Goal: Transaction & Acquisition: Purchase product/service

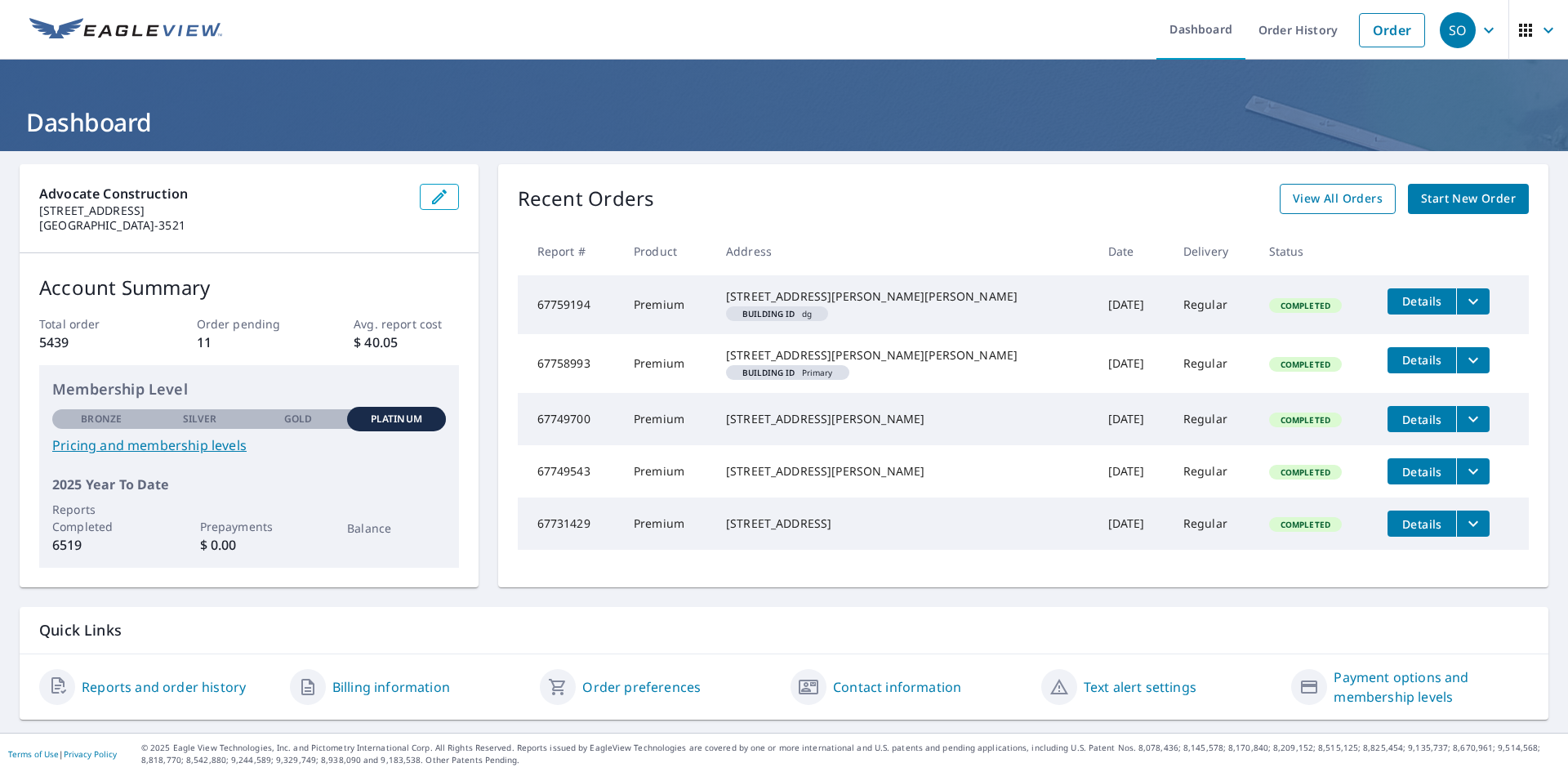
click at [1323, 197] on span "View All Orders" at bounding box center [1338, 199] width 90 height 21
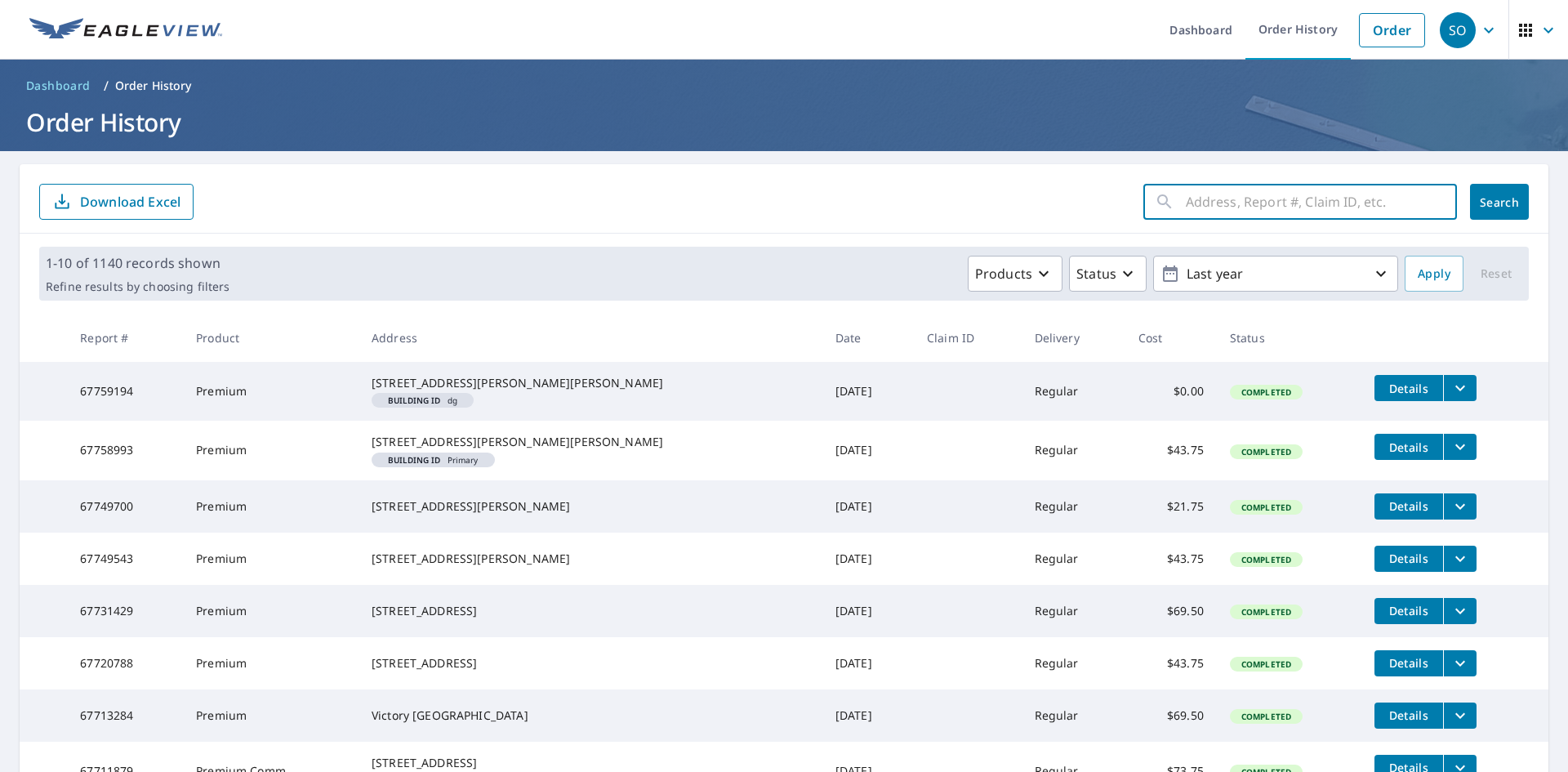
click at [1219, 208] on input "text" at bounding box center [1322, 201] width 271 height 46
paste input "[STREET_ADDRESS]"
type input "[STREET_ADDRESS]"
click button "Search" at bounding box center [1500, 202] width 59 height 36
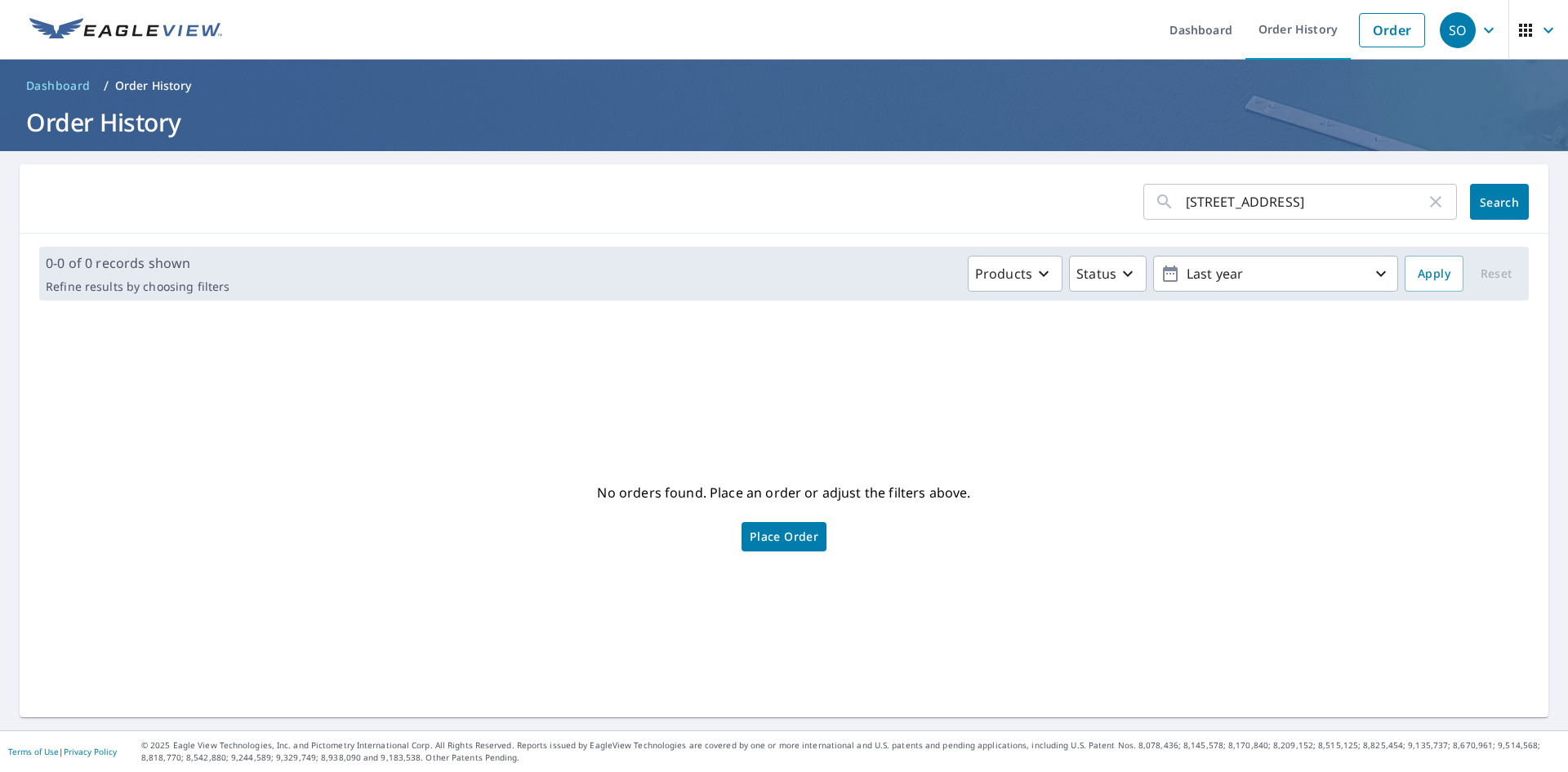
click at [766, 533] on span "Place Order" at bounding box center [783, 536] width 68 height 8
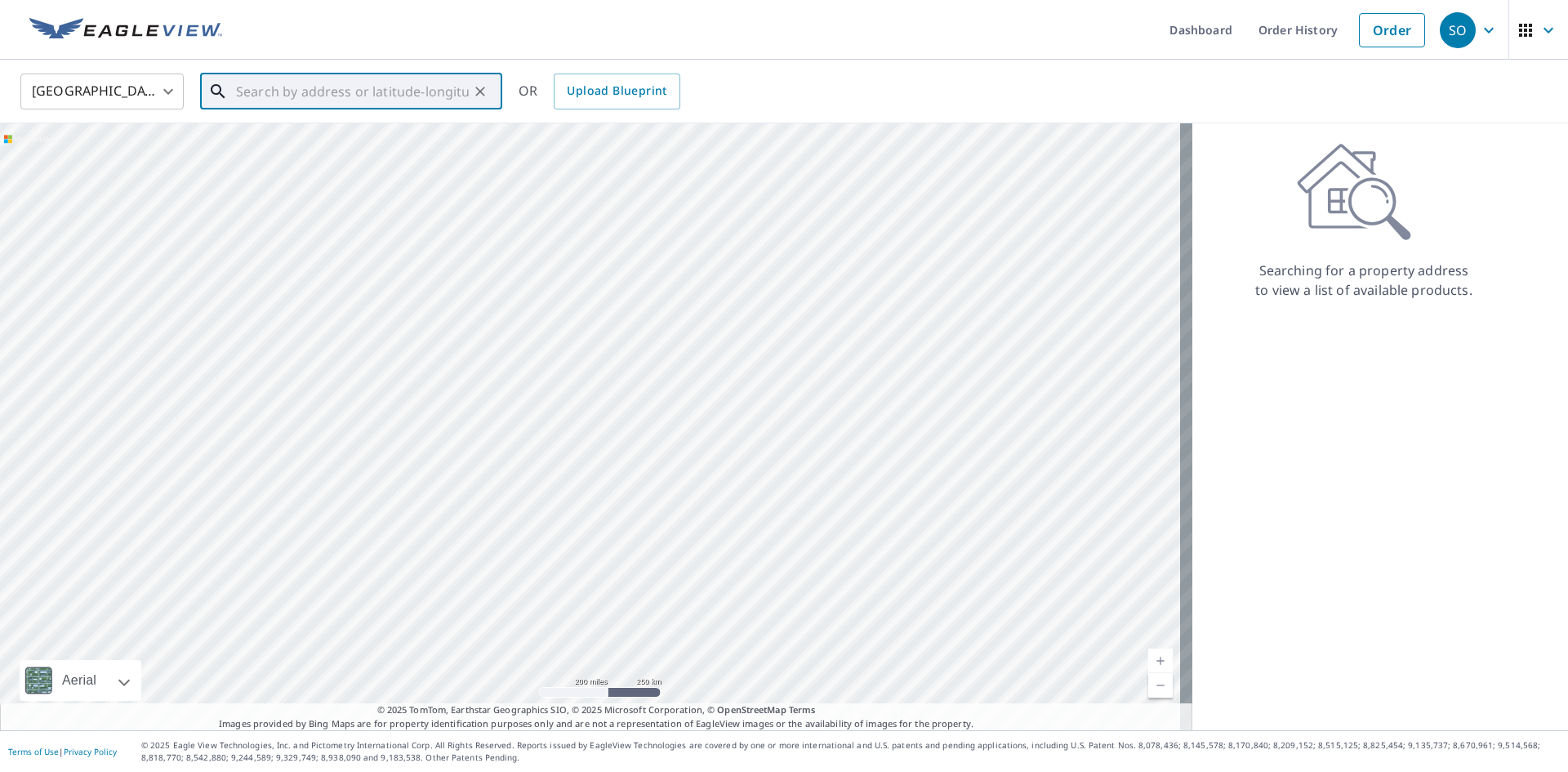
click at [255, 93] on input "text" at bounding box center [352, 91] width 233 height 46
paste input "[STREET_ADDRESS]"
type input "[STREET_ADDRESS]"
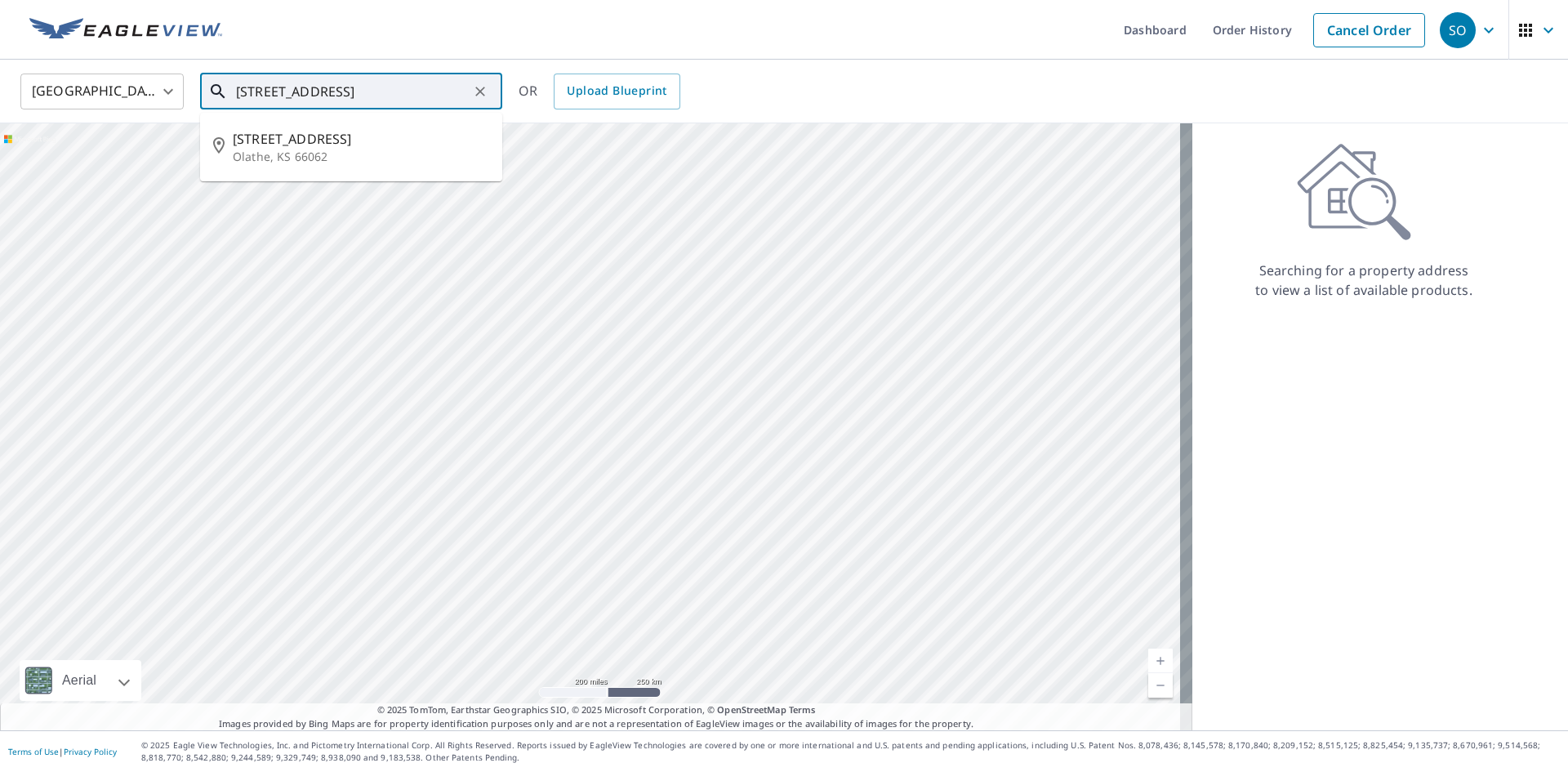
click at [395, 86] on input "[STREET_ADDRESS]" at bounding box center [352, 91] width 233 height 46
click at [441, 88] on input "[STREET_ADDRESS]" at bounding box center [352, 91] width 233 height 46
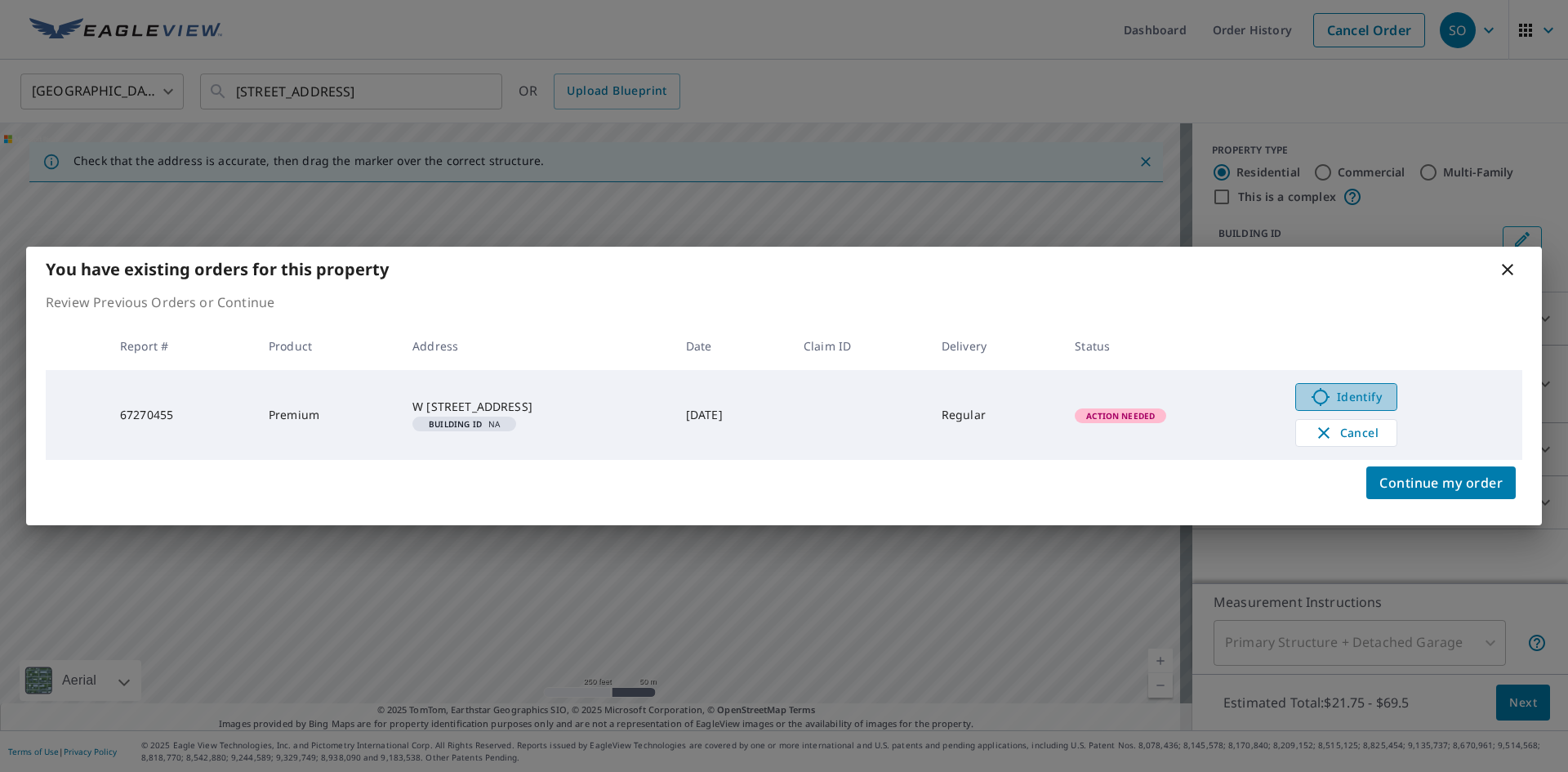
click at [1355, 399] on span "Identify" at bounding box center [1347, 397] width 81 height 20
click at [1371, 432] on span "Cancel" at bounding box center [1346, 432] width 67 height 20
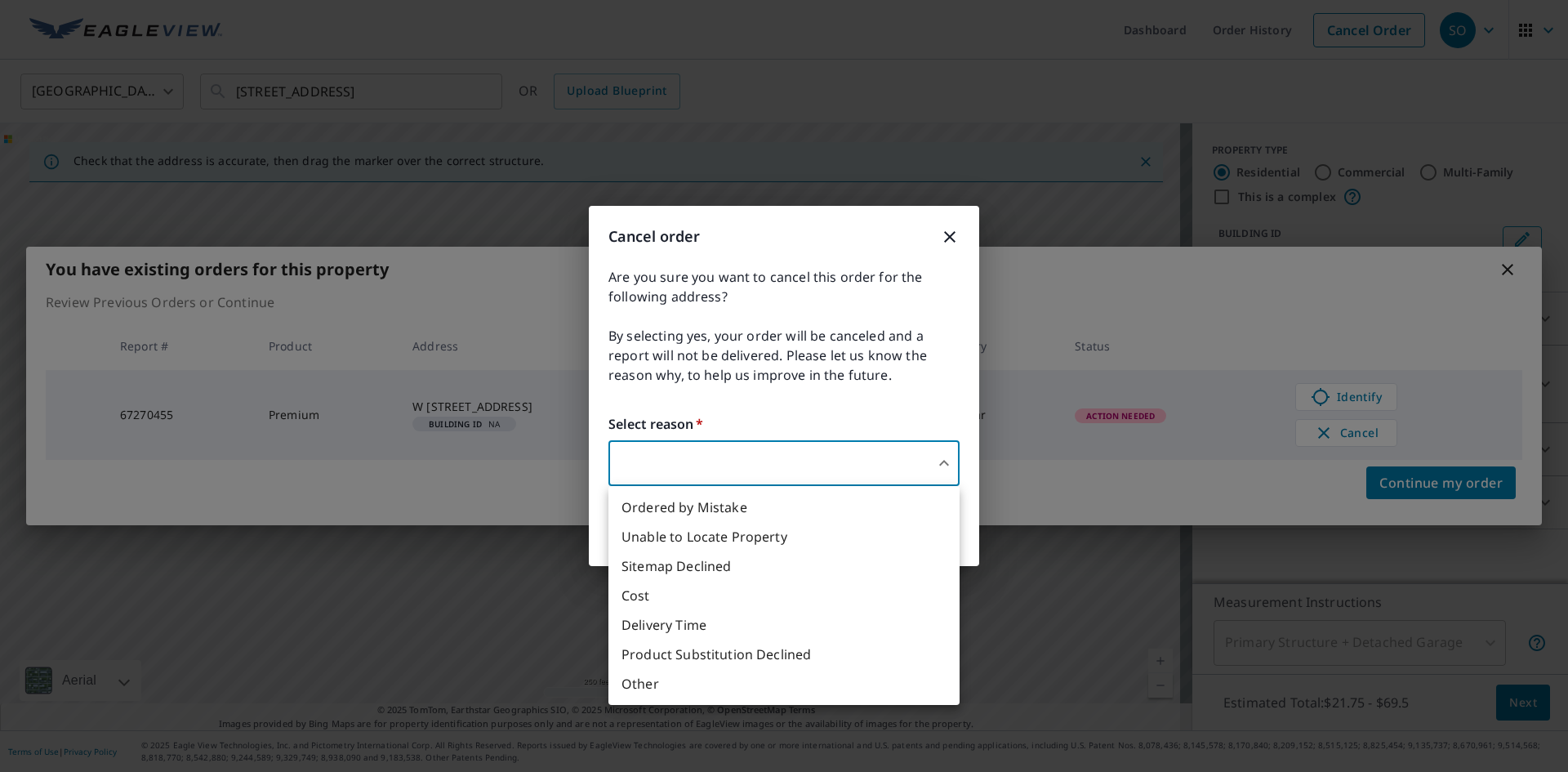
click at [664, 456] on body "SO SO Dashboard Order History Cancel Order SO [GEOGRAPHIC_DATA] [GEOGRAPHIC_DAT…" at bounding box center [784, 386] width 1568 height 772
click at [660, 680] on li "Other" at bounding box center [784, 684] width 351 height 29
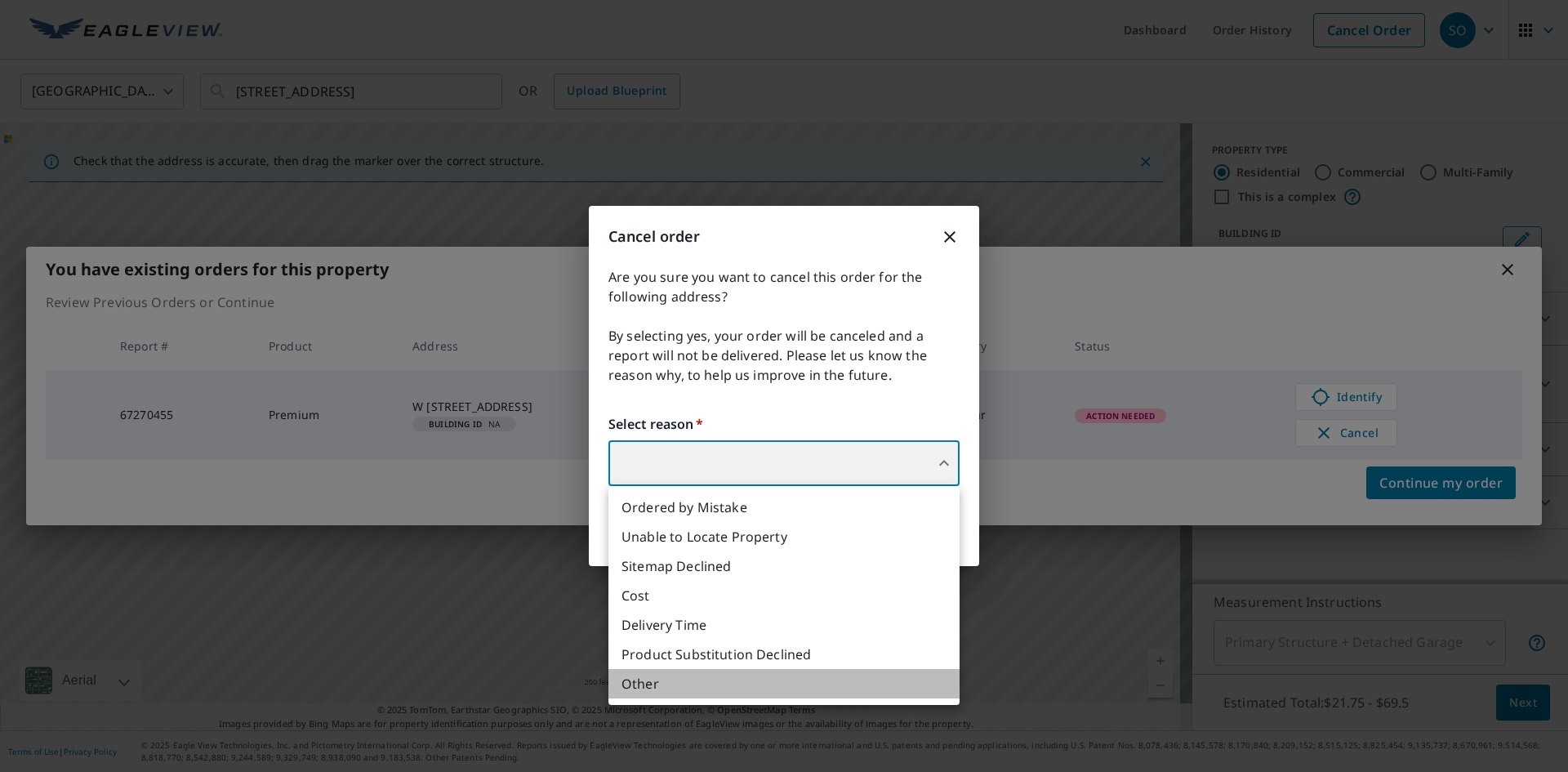
type input "36"
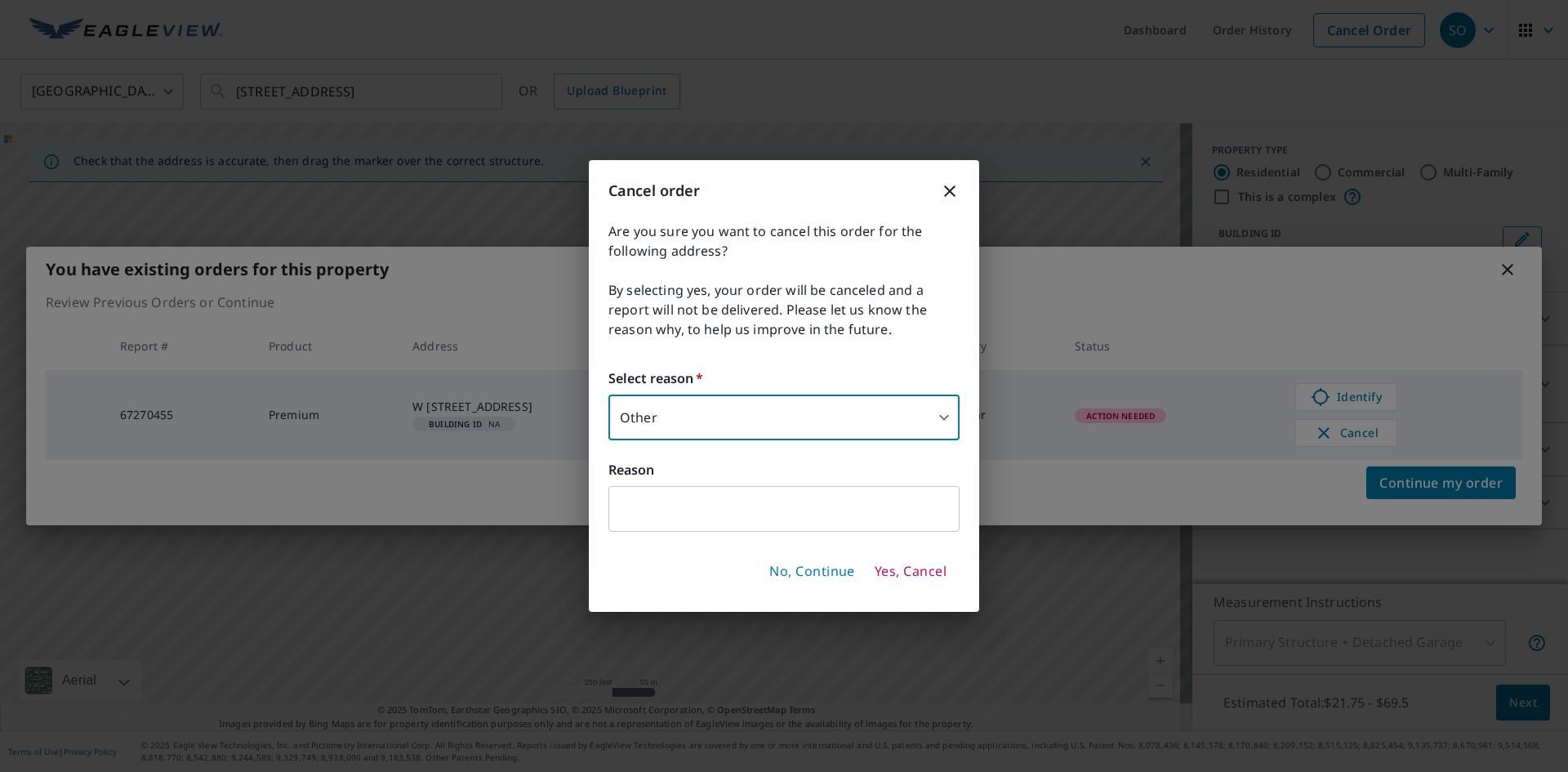
click at [660, 507] on input "text" at bounding box center [784, 508] width 351 height 46
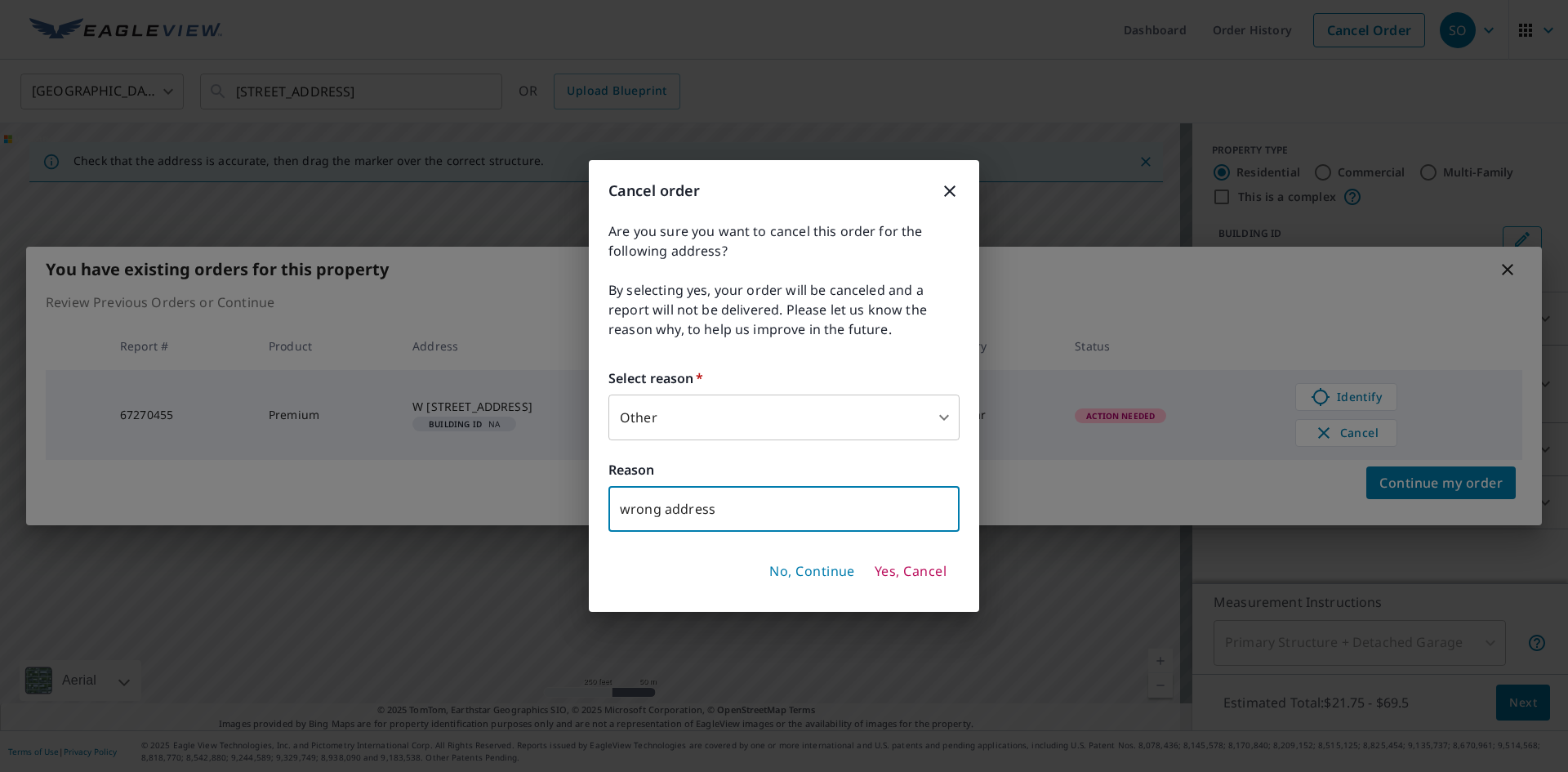
type input "wrong address"
click at [909, 570] on span "Yes, Cancel" at bounding box center [910, 571] width 72 height 18
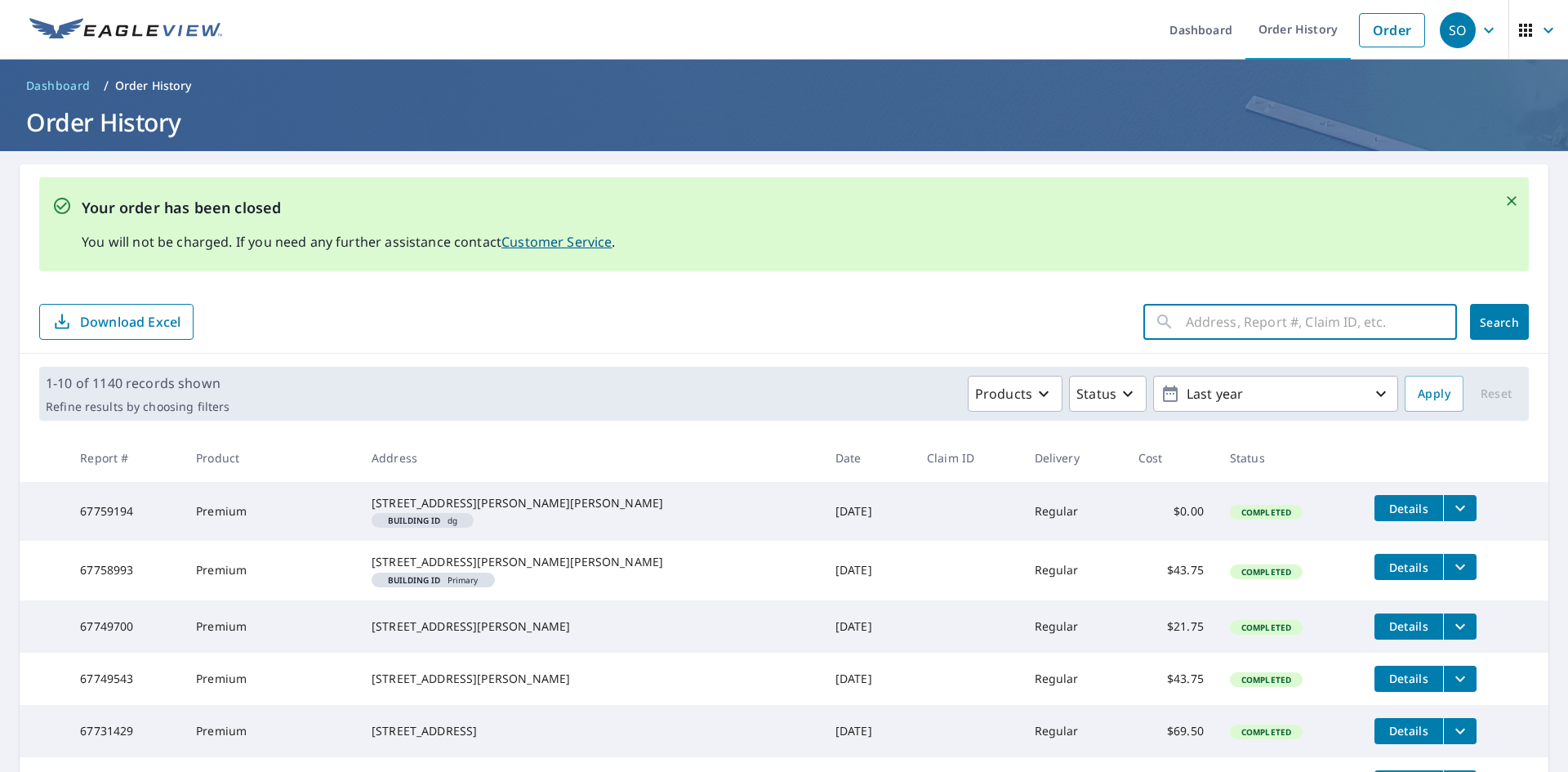
paste input "[STREET_ADDRESS]"
type input "[STREET_ADDRESS]"
click at [1483, 316] on span "Search" at bounding box center [1500, 322] width 33 height 16
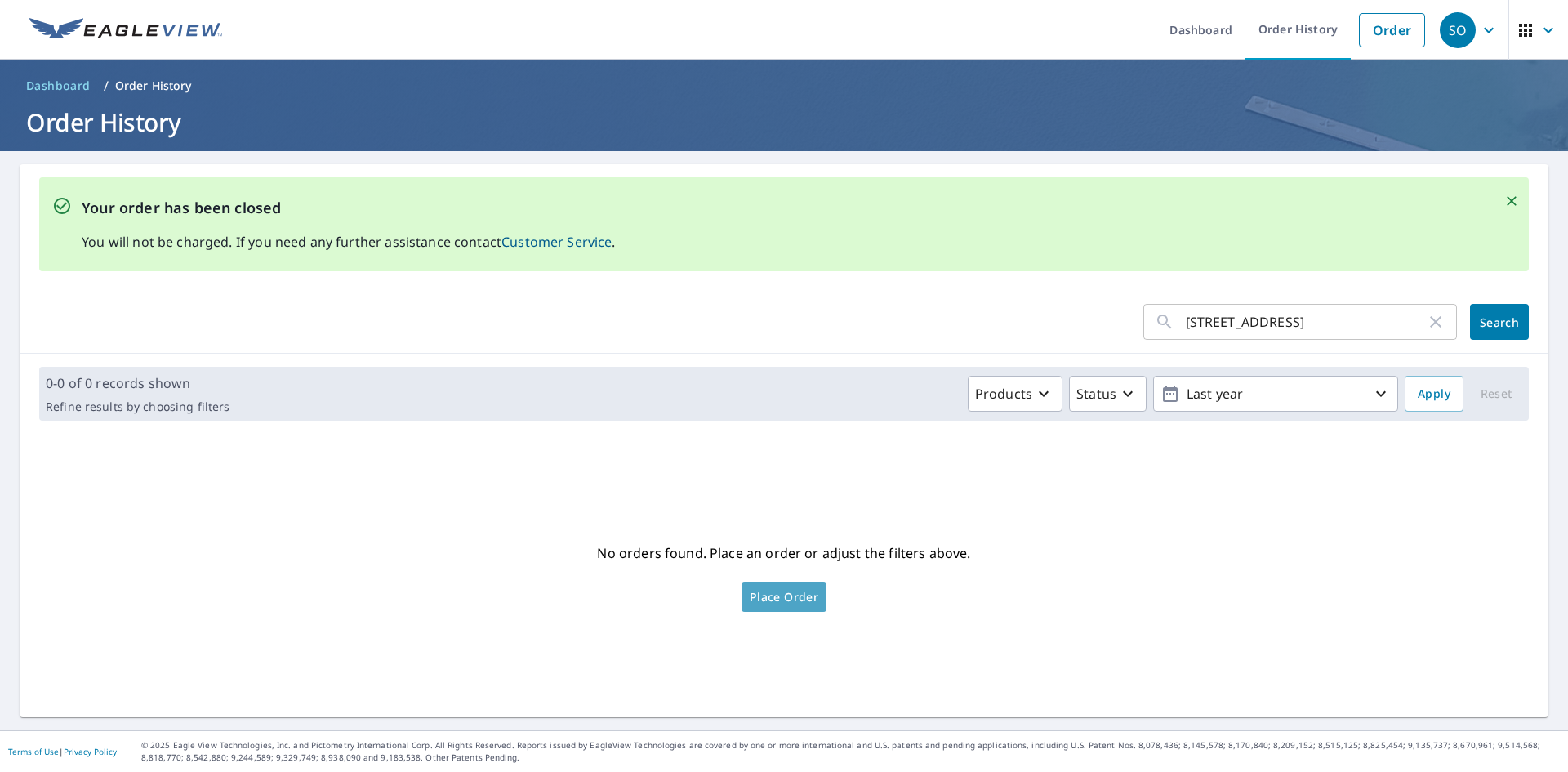
click at [775, 598] on span "Place Order" at bounding box center [783, 597] width 68 height 8
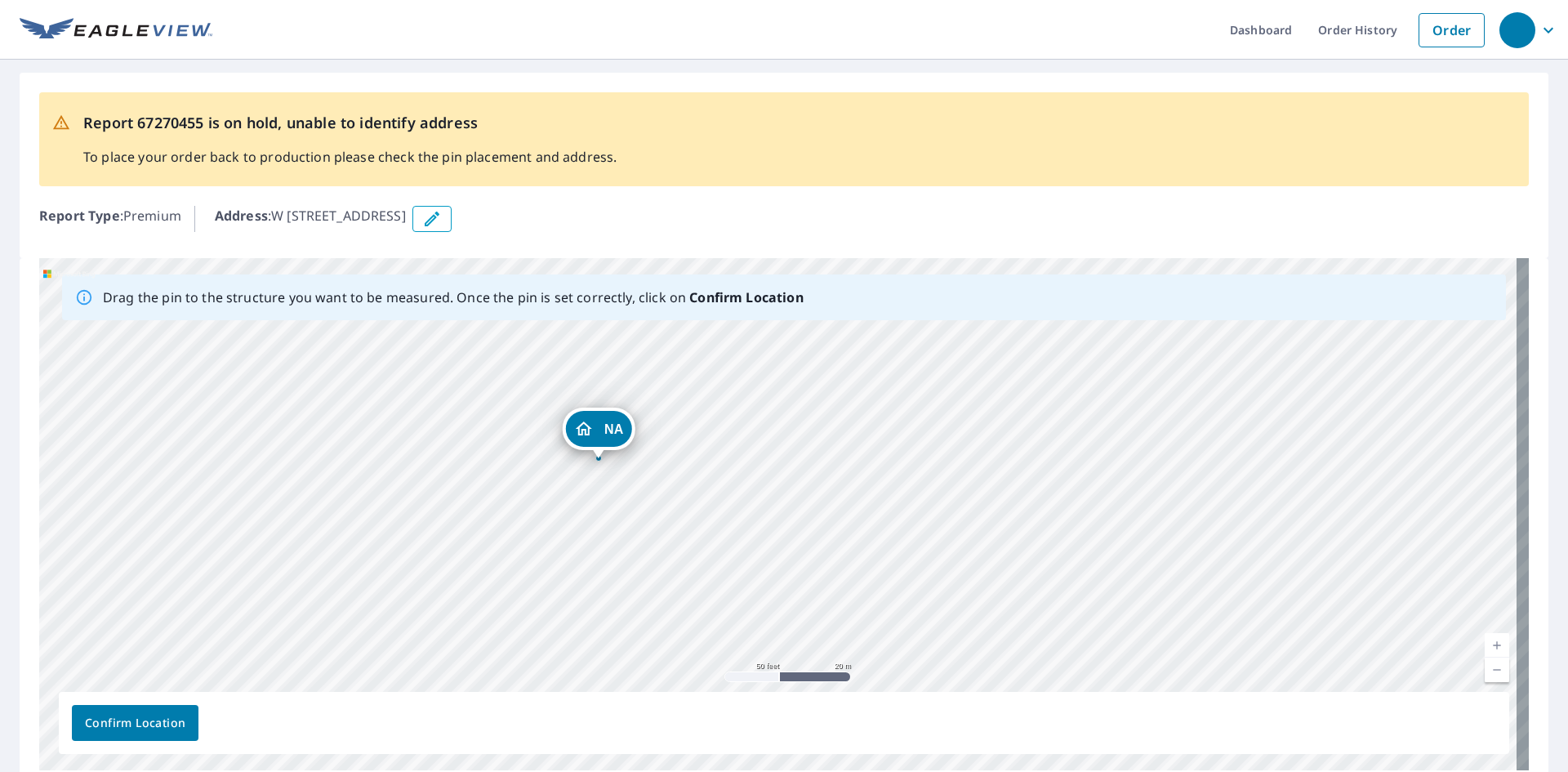
drag, startPoint x: 785, startPoint y: 473, endPoint x: -72, endPoint y: 456, distance: 857.2
click at [0, 456] on html "Dashboard Order History Order Report 67270455 is on hold, unable to identify ad…" at bounding box center [784, 386] width 1568 height 772
click at [374, 473] on div "NA W 156th St Olathe, KS 66062" at bounding box center [783, 514] width 1489 height 512
drag, startPoint x: 1275, startPoint y: 525, endPoint x: 788, endPoint y: 519, distance: 487.0
click at [788, 519] on div "NA W 156th St Olathe, KS 66062" at bounding box center [783, 514] width 1489 height 512
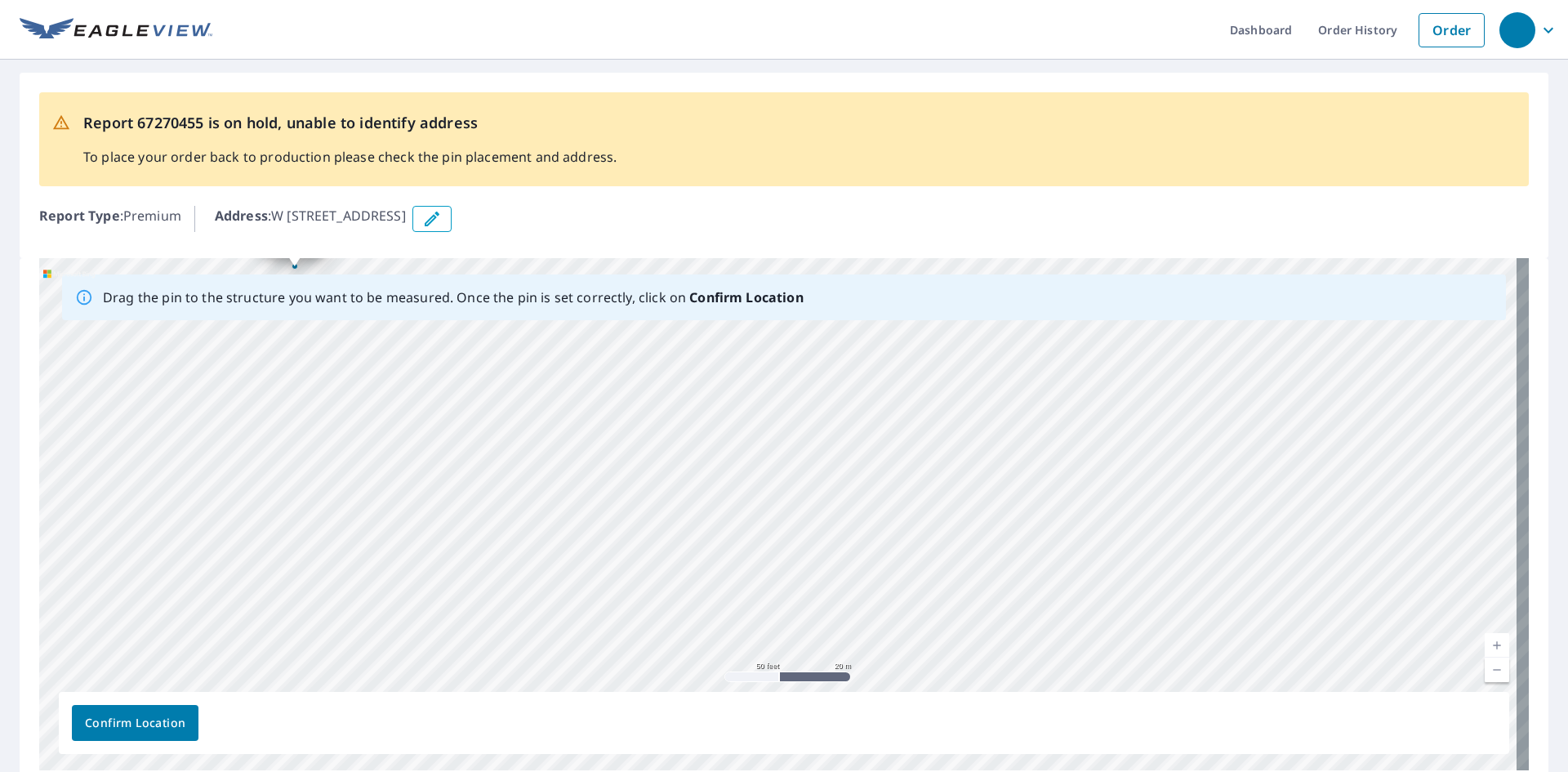
drag, startPoint x: 1116, startPoint y: 509, endPoint x: 944, endPoint y: 313, distance: 260.8
click at [944, 313] on div "Drag the pin to the structure you want to be measured. Once the pin is set corr…" at bounding box center [783, 514] width 1489 height 512
click at [954, 456] on div "NA W 156th St Olathe, KS 66062" at bounding box center [783, 514] width 1489 height 512
drag, startPoint x: 1356, startPoint y: 660, endPoint x: 897, endPoint y: 466, distance: 498.3
click at [897, 466] on div "NA W 156th St Olathe, KS 66062" at bounding box center [783, 514] width 1489 height 512
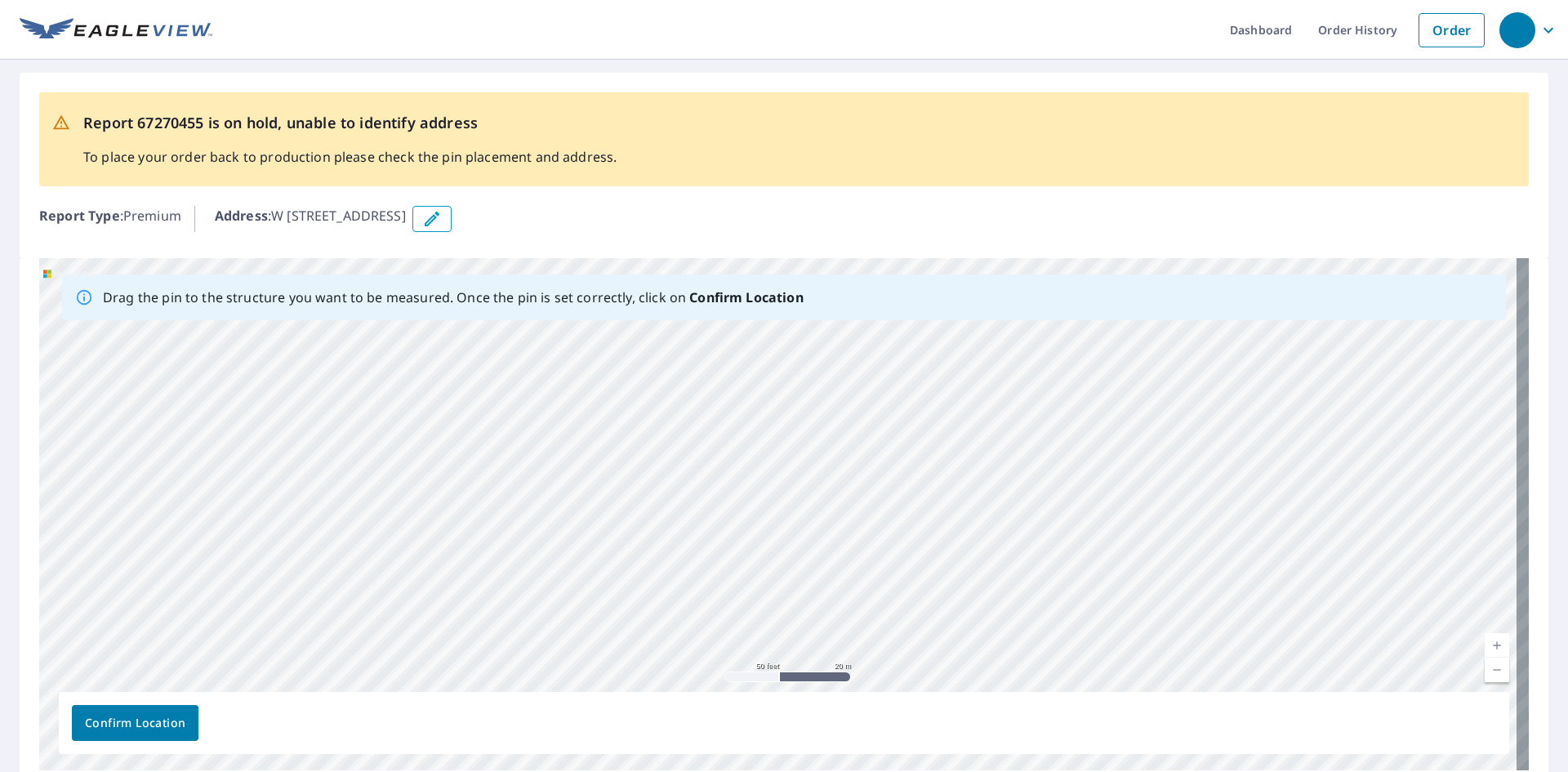
drag, startPoint x: 1270, startPoint y: 510, endPoint x: 825, endPoint y: 602, distance: 454.4
click at [825, 602] on div "NA W 156th St Olathe, KS 66062" at bounding box center [783, 514] width 1489 height 512
drag, startPoint x: 1207, startPoint y: 500, endPoint x: 805, endPoint y: 532, distance: 403.3
click at [805, 532] on div "NA W 156th St Olathe, KS 66062" at bounding box center [783, 514] width 1489 height 512
drag, startPoint x: 706, startPoint y: 378, endPoint x: 704, endPoint y: 456, distance: 78.0
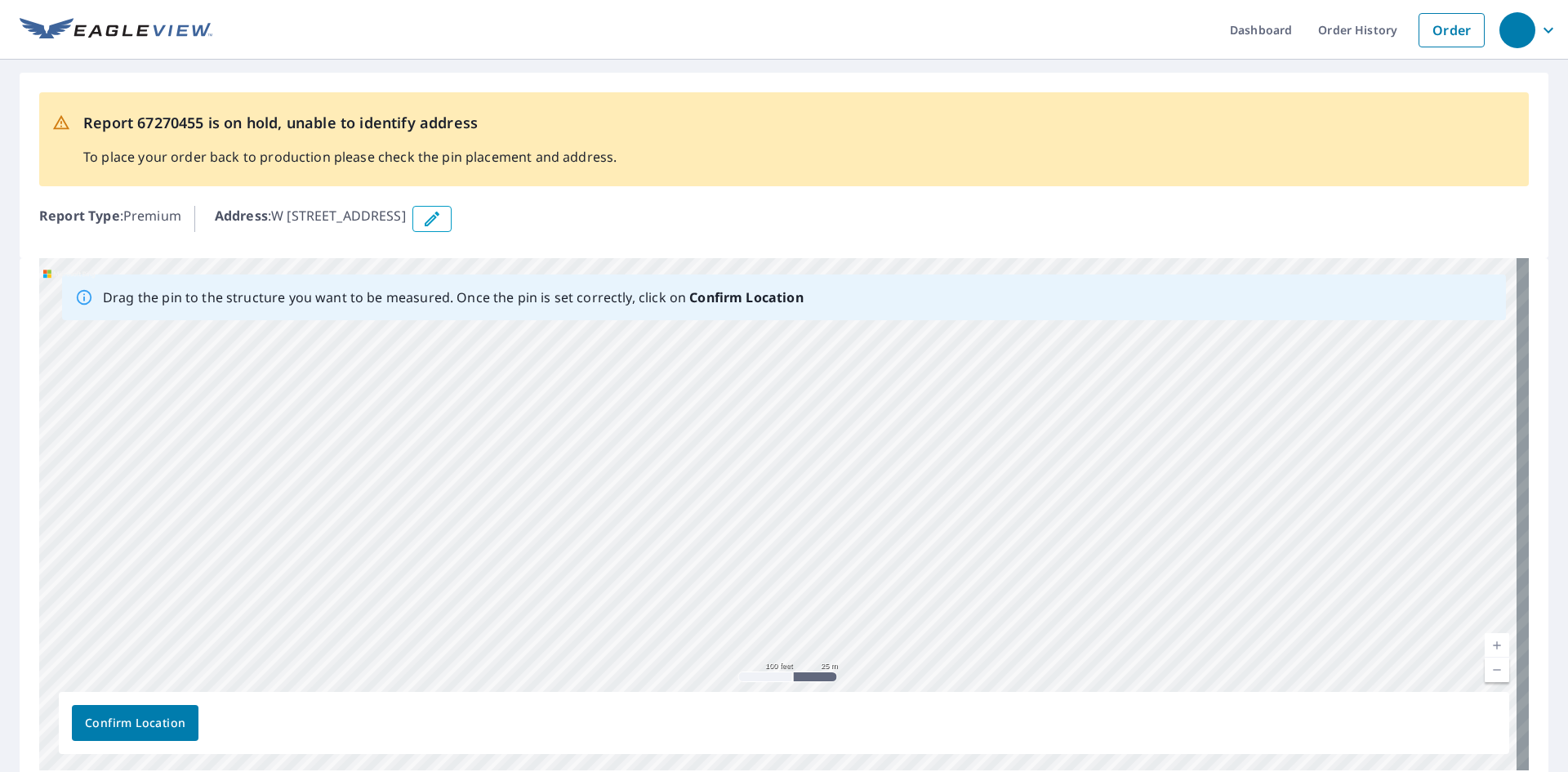
click at [704, 456] on div "NA W 156th St Olathe, KS 66062" at bounding box center [783, 514] width 1489 height 512
drag, startPoint x: 621, startPoint y: 439, endPoint x: 663, endPoint y: 510, distance: 82.5
click at [663, 510] on div "NA W 156th St Olathe, KS 66062" at bounding box center [783, 514] width 1489 height 512
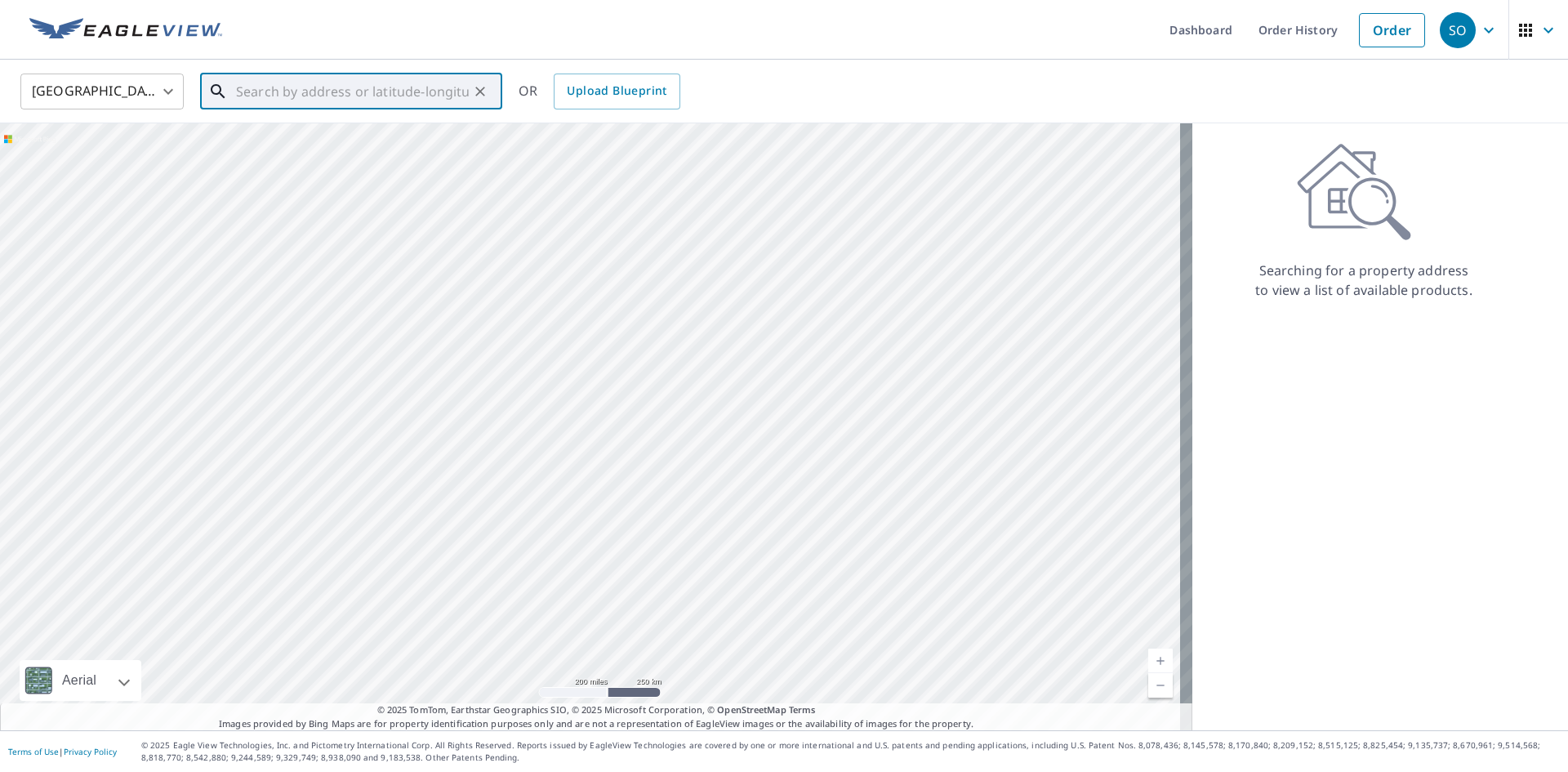
paste input "15446 W 165th St, Olathe, KS, 66062"
click at [331, 149] on p "Olathe, KS 66062" at bounding box center [360, 156] width 257 height 16
type input "15446 W 165th St Olathe, KS 66062"
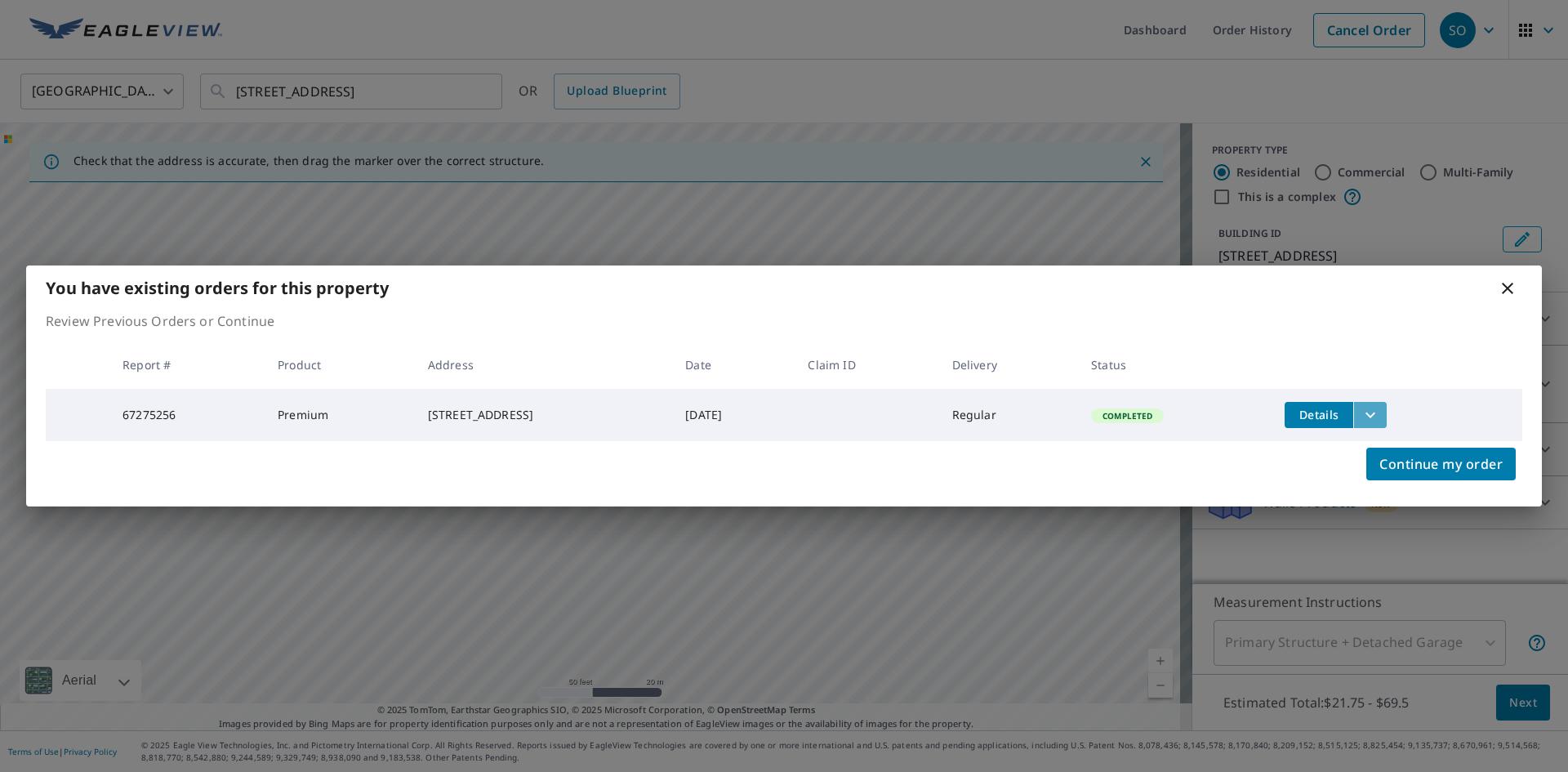
click at [1380, 411] on icon "filesDropdownBtn-67275256" at bounding box center [1370, 415] width 20 height 20
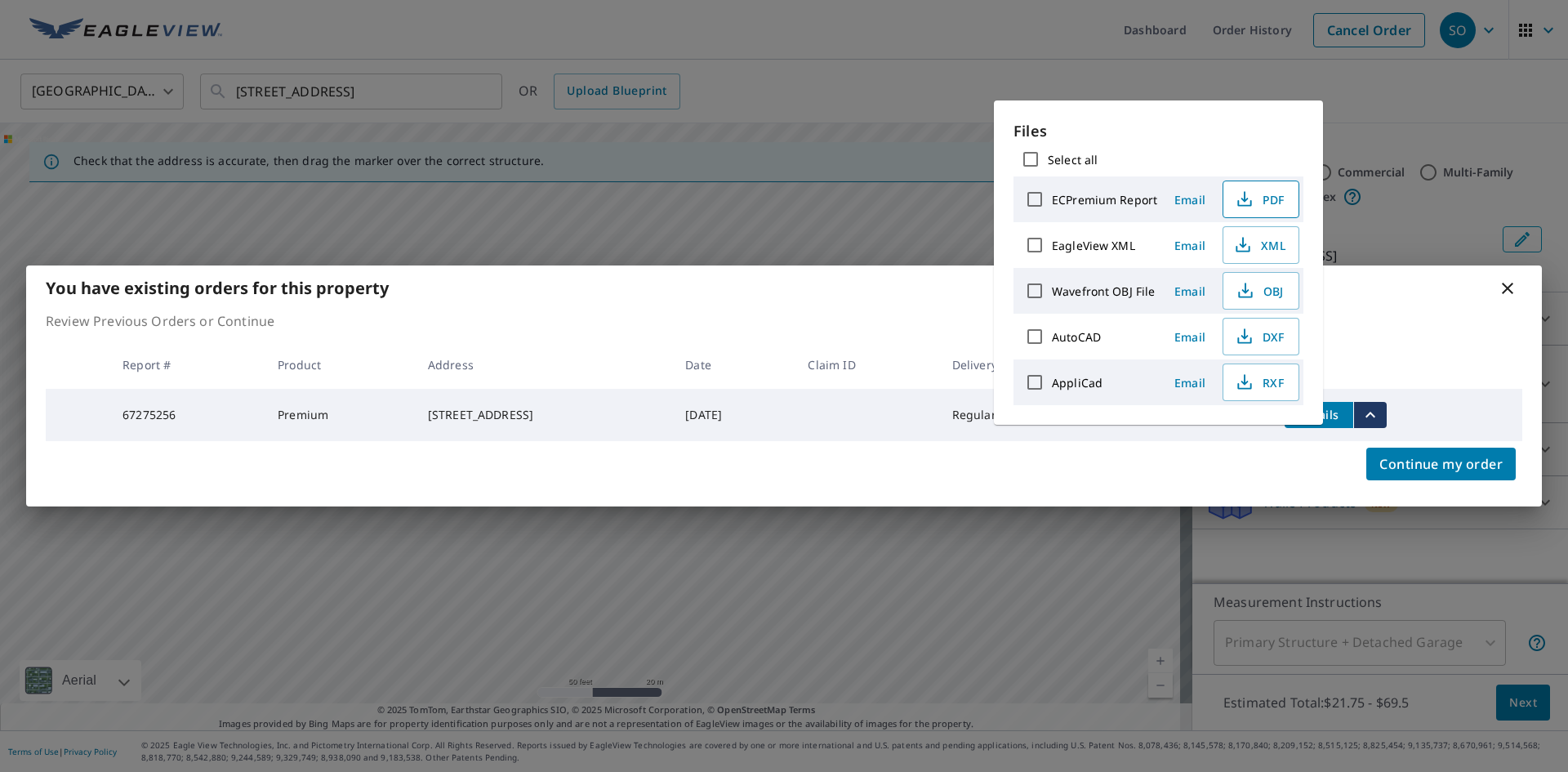
click at [1252, 192] on span "PDF" at bounding box center [1259, 199] width 52 height 20
click at [1513, 284] on icon at bounding box center [1507, 288] width 20 height 20
